Goal: Task Accomplishment & Management: Complete application form

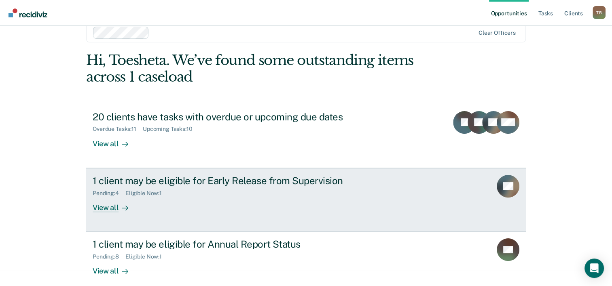
scroll to position [25, 0]
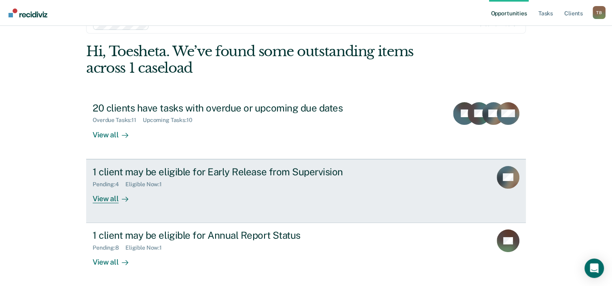
click at [109, 199] on div "View all" at bounding box center [115, 196] width 45 height 16
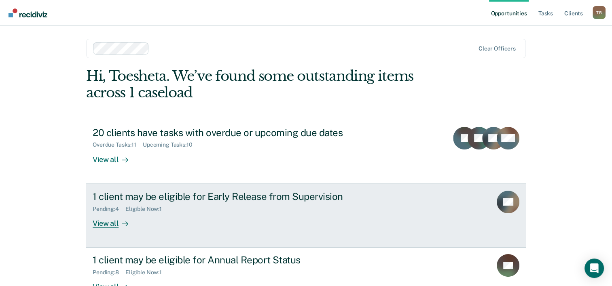
click at [114, 225] on div "View all" at bounding box center [115, 220] width 45 height 16
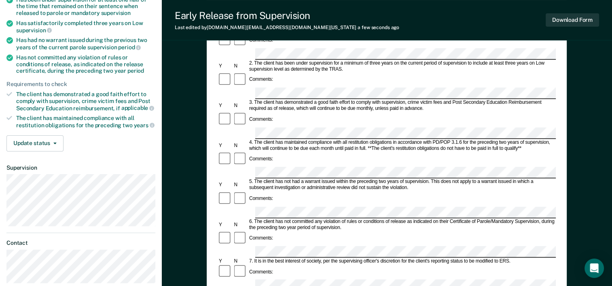
scroll to position [162, 0]
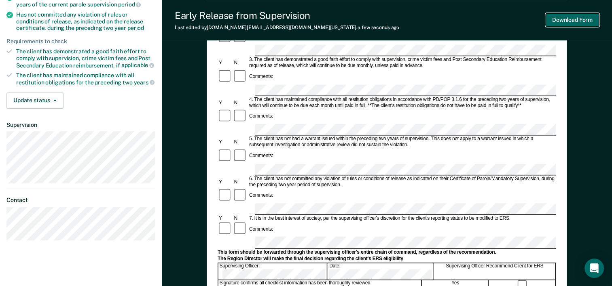
click at [575, 19] on button "Download Form" at bounding box center [571, 19] width 53 height 13
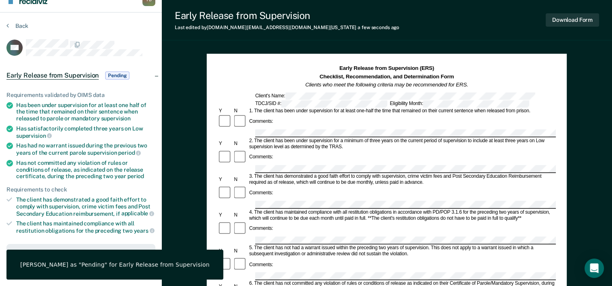
scroll to position [0, 0]
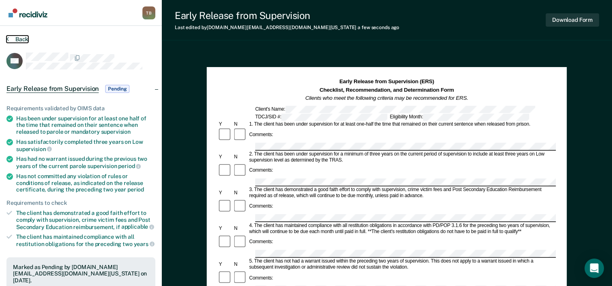
click at [19, 36] on button "Back" at bounding box center [17, 39] width 22 height 7
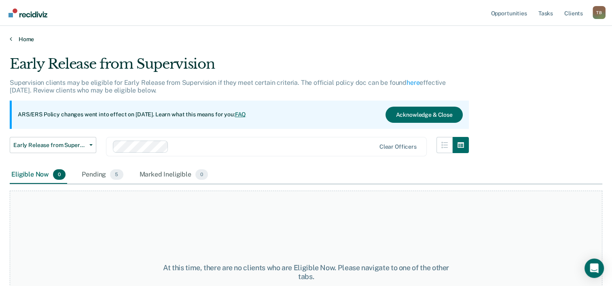
click at [11, 37] on icon at bounding box center [11, 39] width 2 height 6
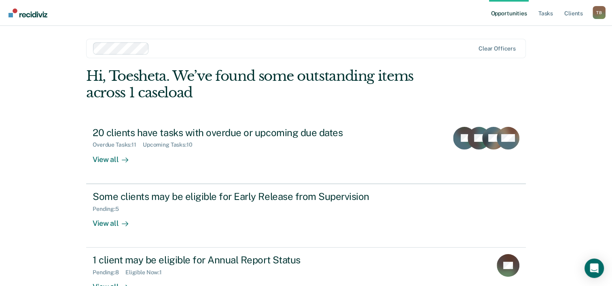
scroll to position [57, 0]
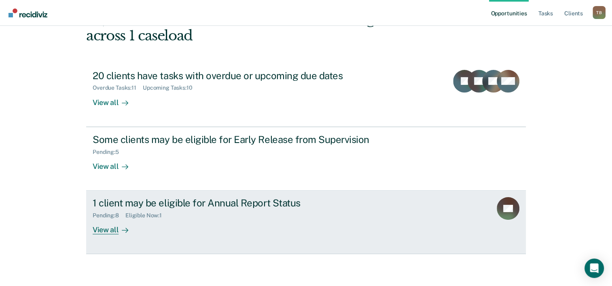
click at [102, 227] on div "View all" at bounding box center [115, 227] width 45 height 16
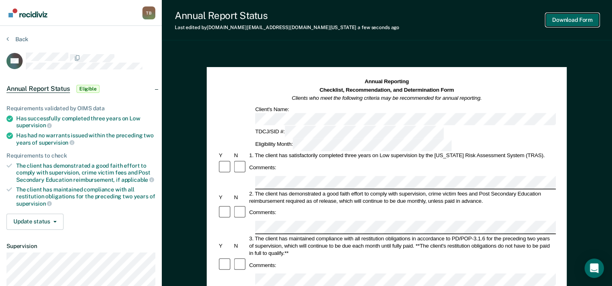
click at [561, 21] on button "Download Form" at bounding box center [571, 19] width 53 height 13
